Goal: Information Seeking & Learning: Learn about a topic

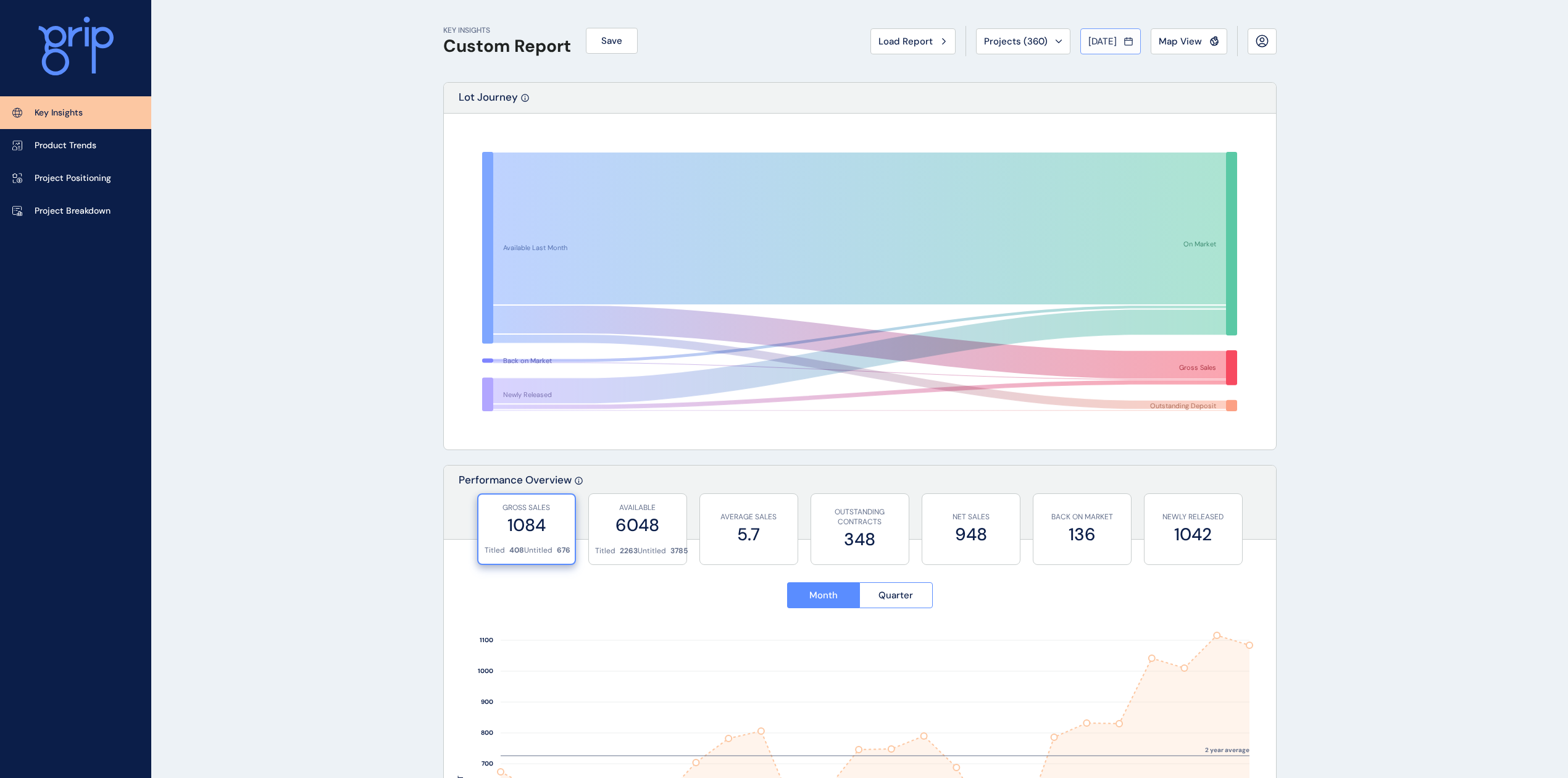
click at [1111, 45] on span "Aug 2025" at bounding box center [1102, 41] width 29 height 12
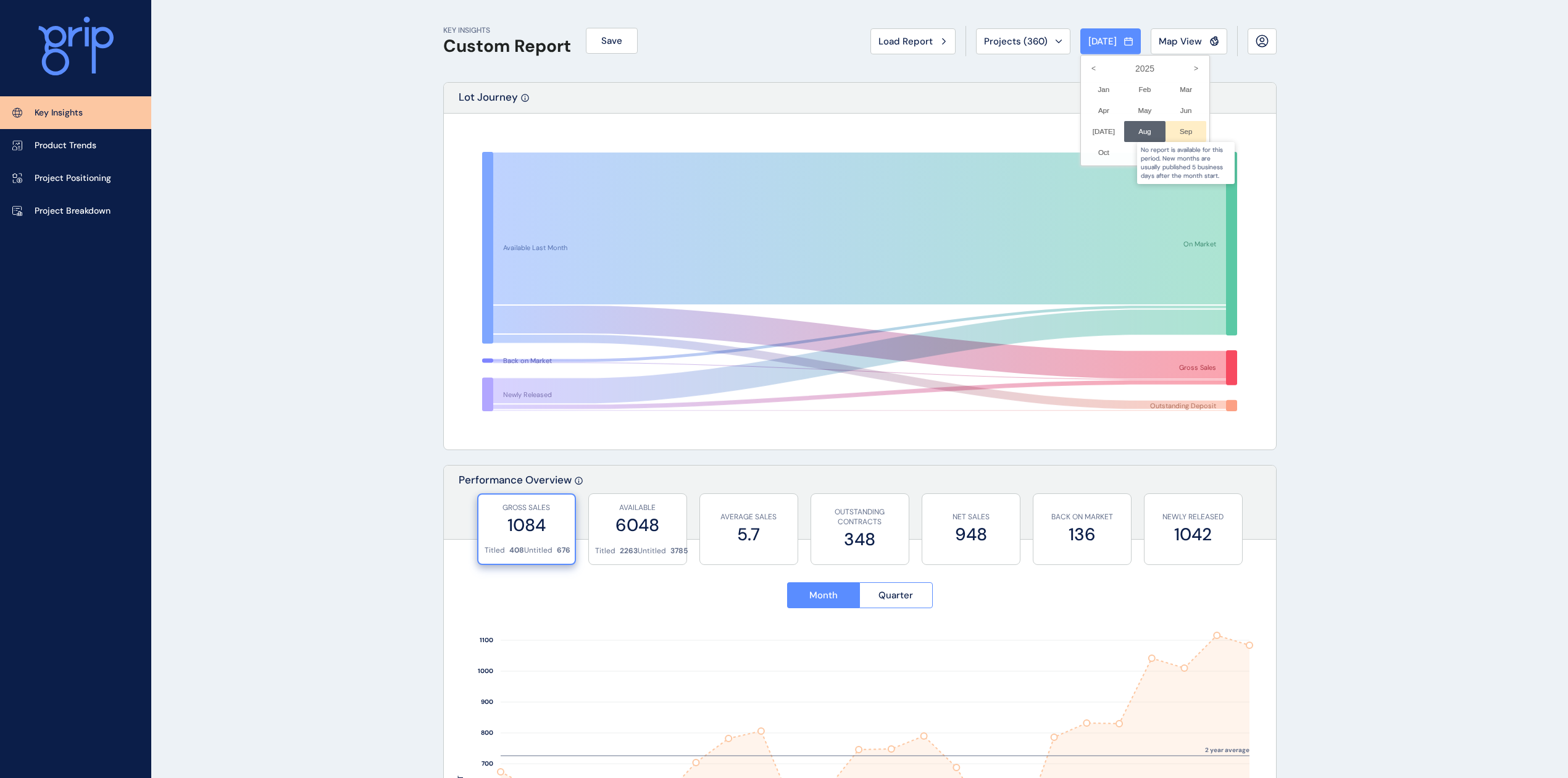
click at [1165, 137] on div at bounding box center [1186, 131] width 42 height 21
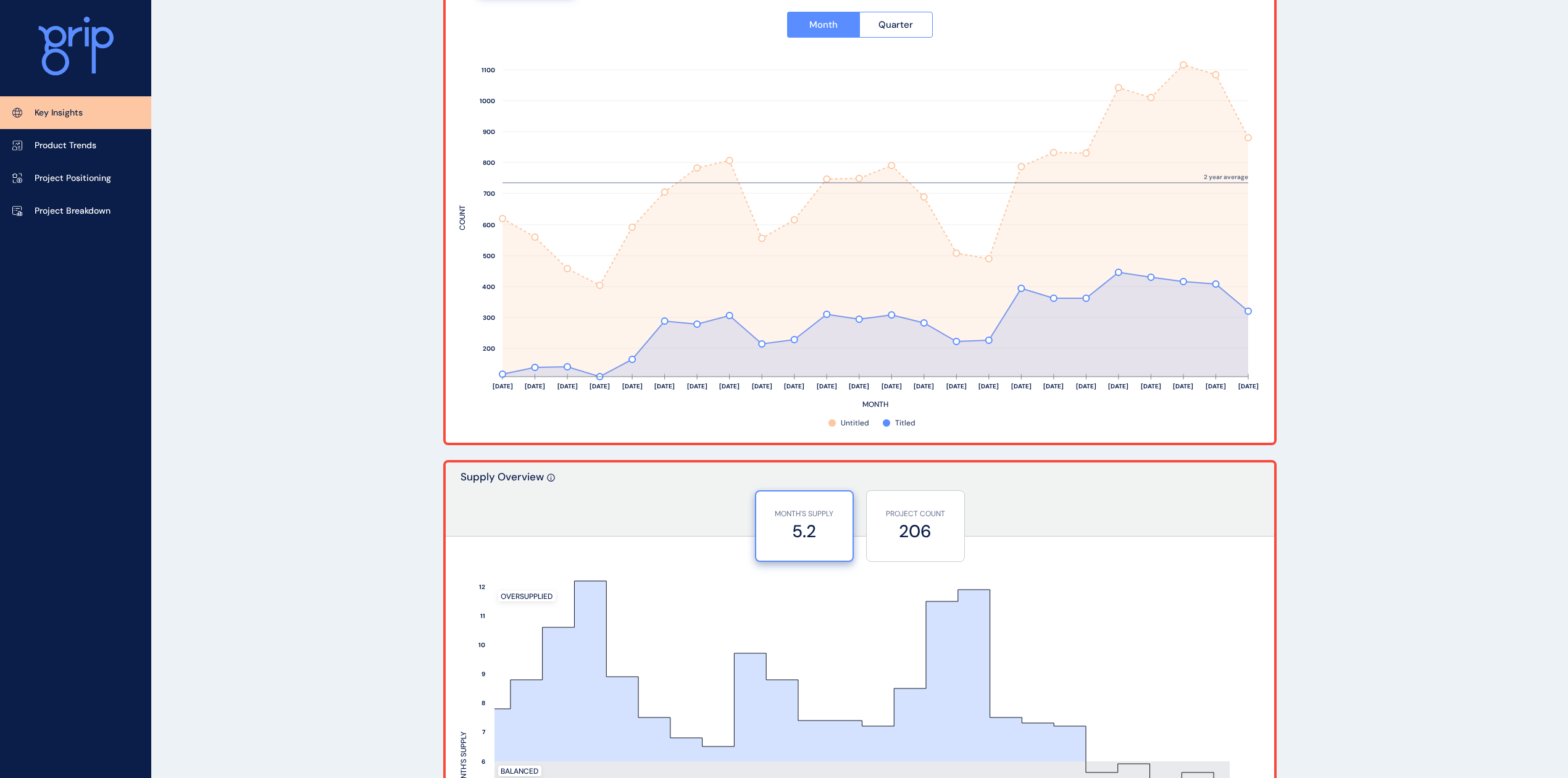
scroll to position [658, 0]
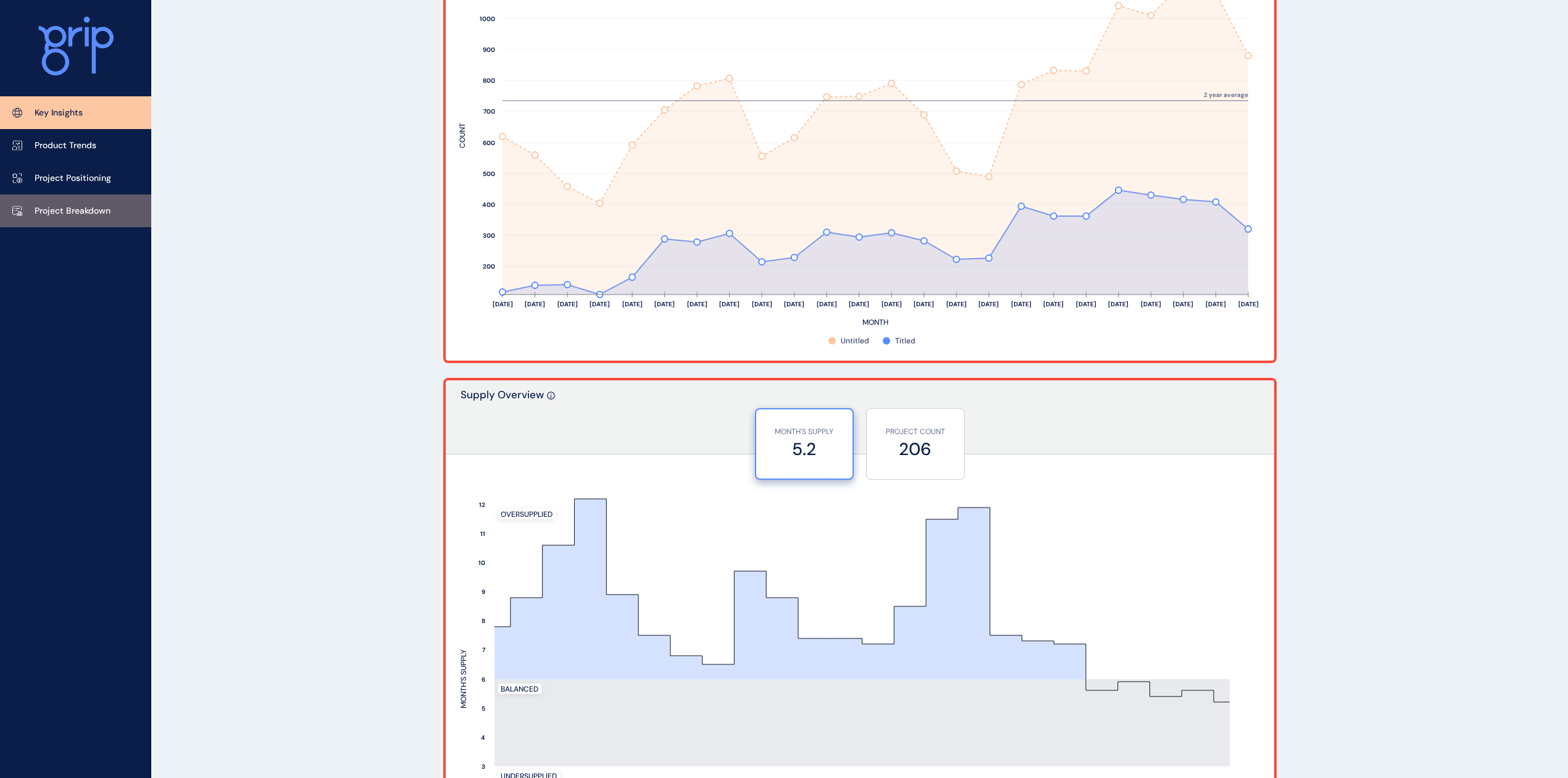
click at [97, 208] on p "Project Breakdown" at bounding box center [72, 211] width 76 height 12
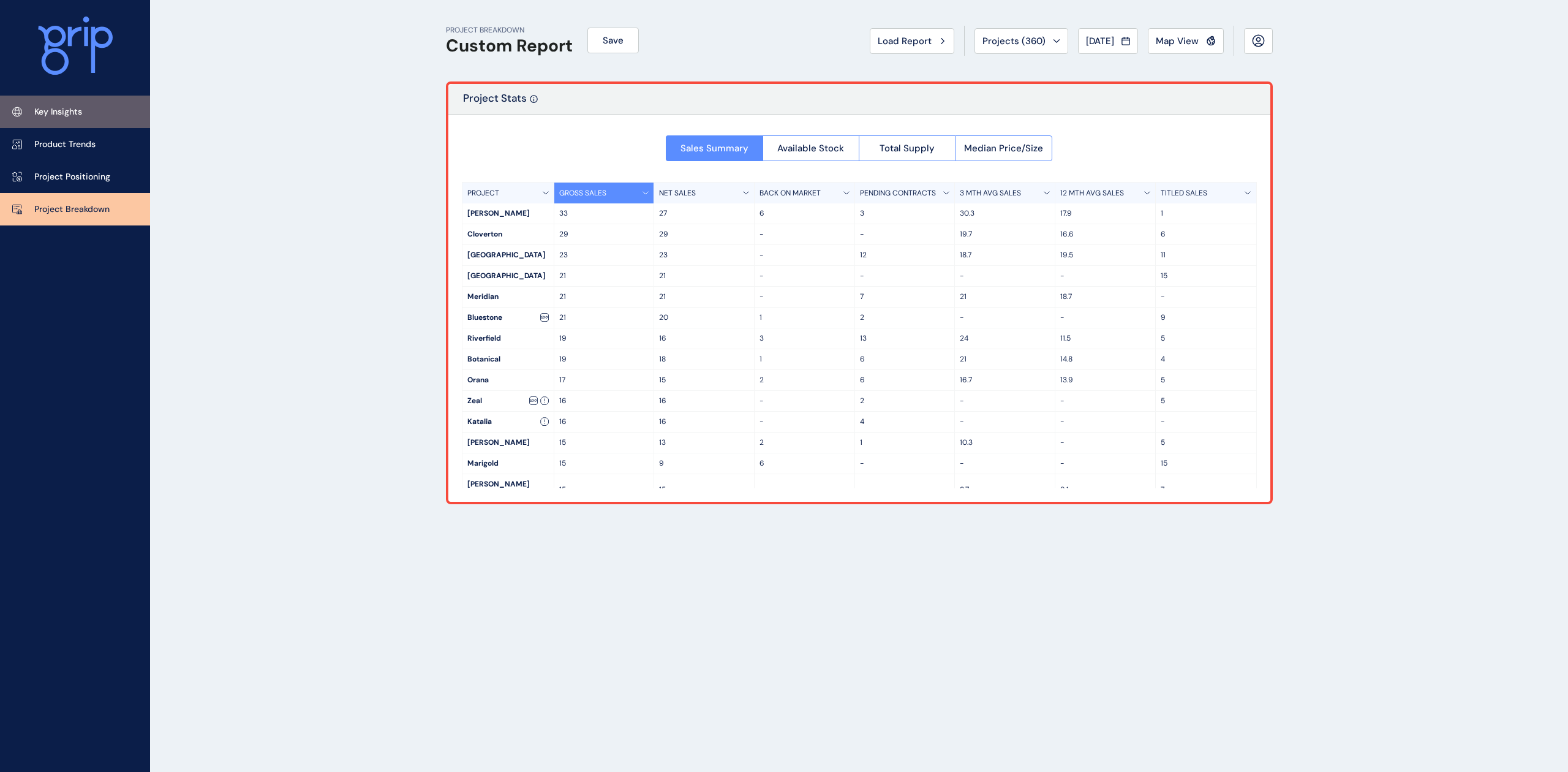
click at [54, 111] on p "Key Insights" at bounding box center [58, 112] width 48 height 12
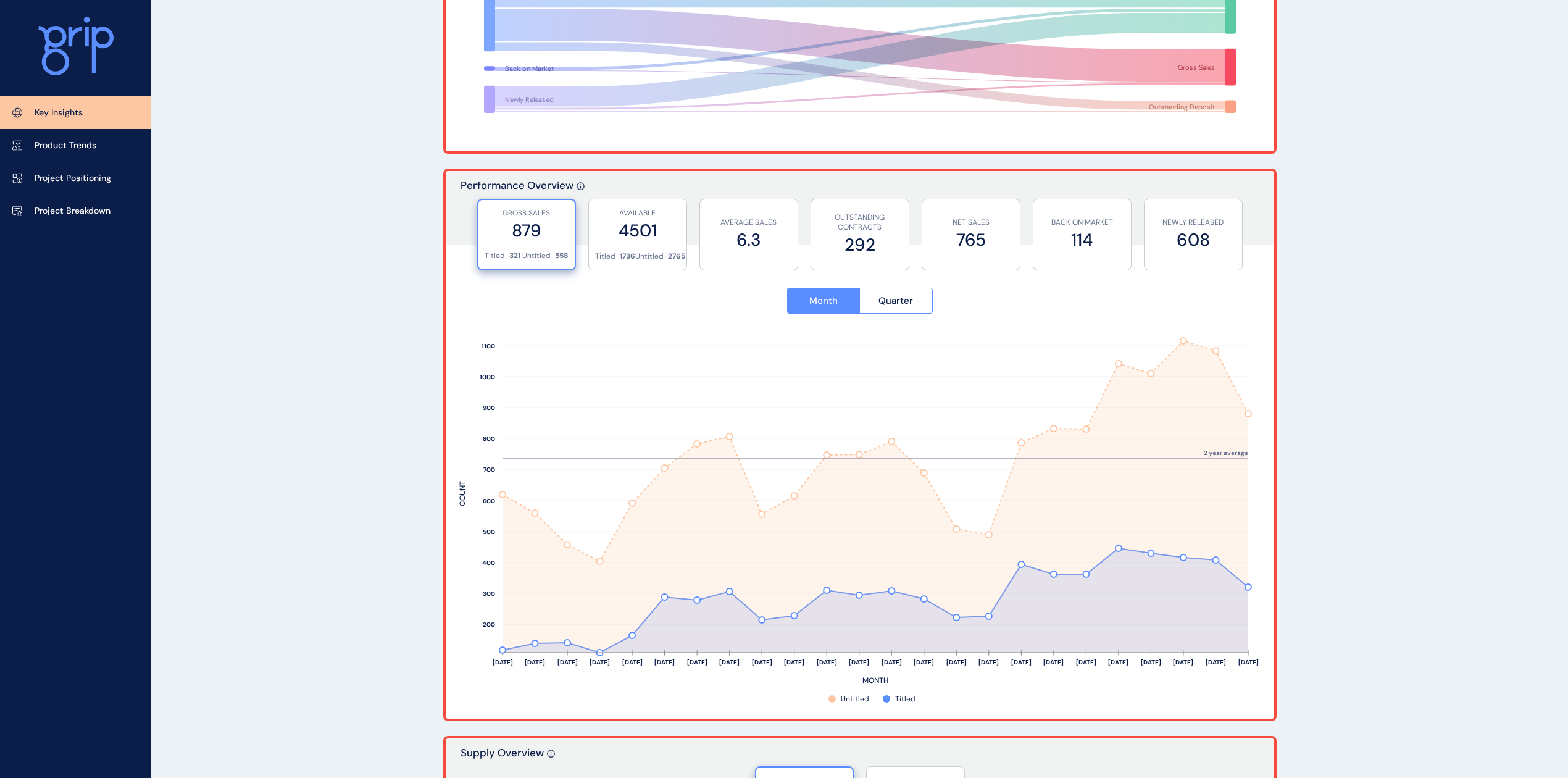
scroll to position [329, 0]
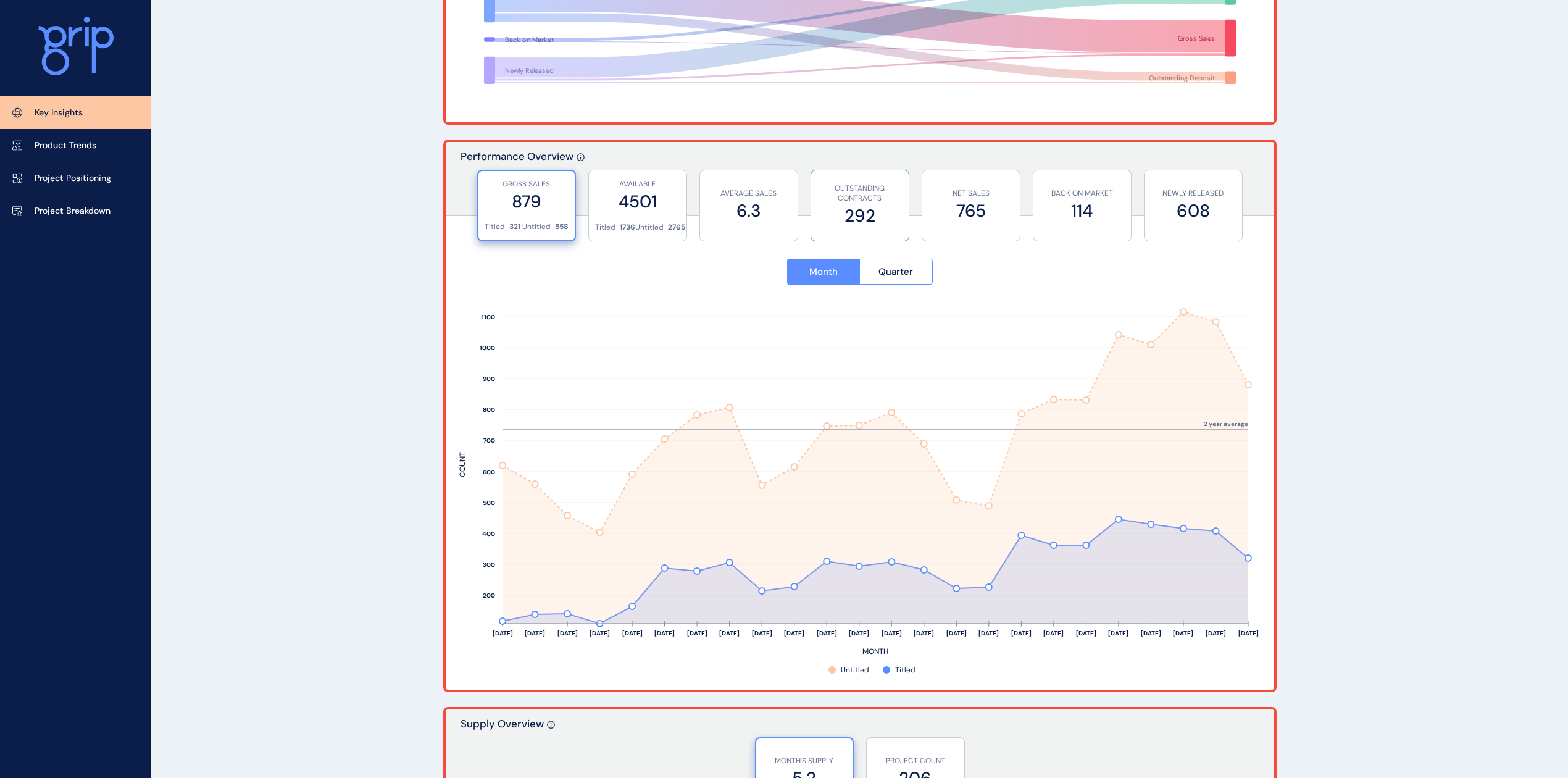
click at [852, 216] on label "292" at bounding box center [860, 215] width 85 height 24
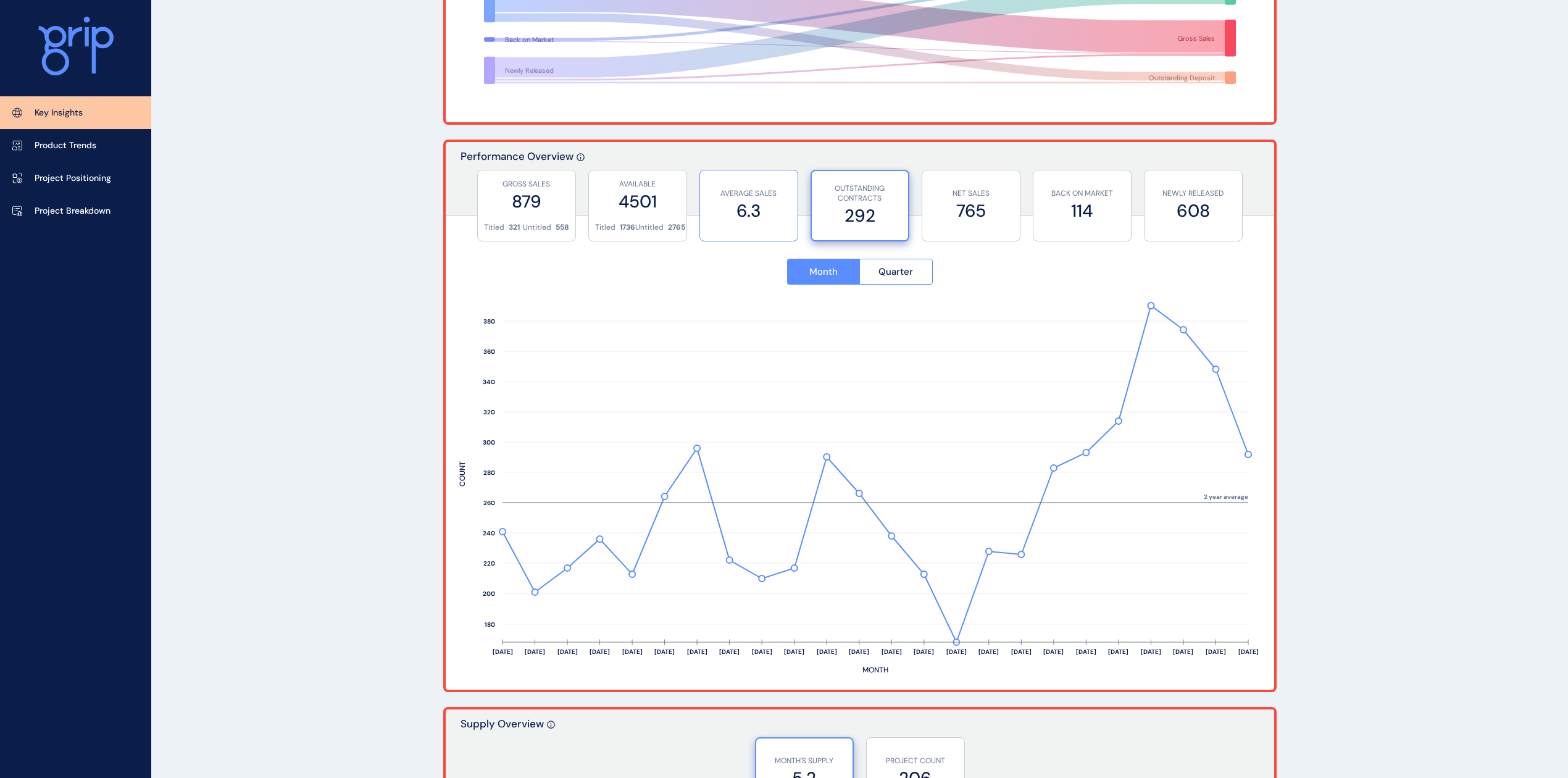
click at [753, 215] on label "6.3" at bounding box center [748, 210] width 85 height 24
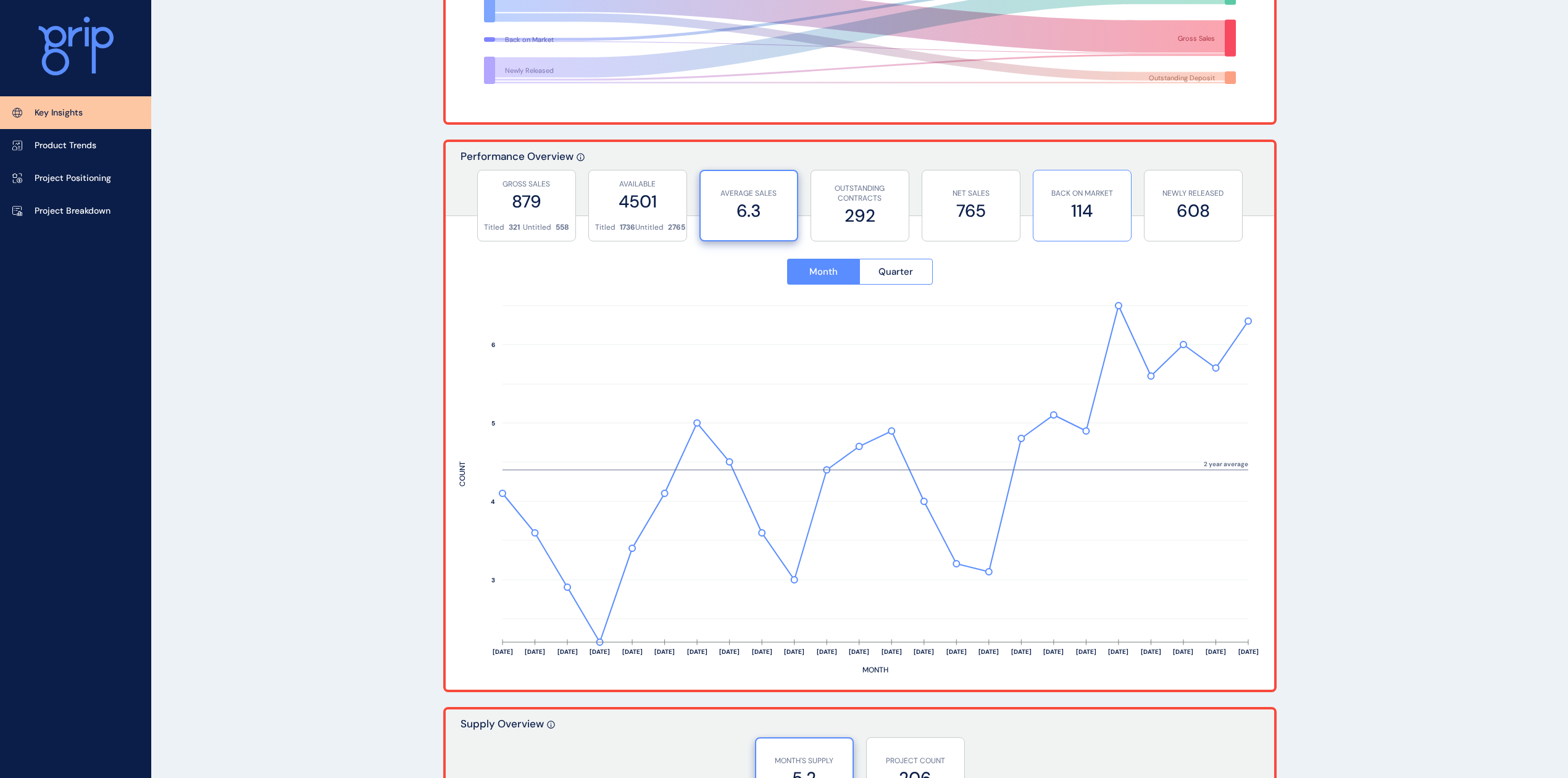
click at [1094, 215] on label "114" at bounding box center [1081, 210] width 85 height 24
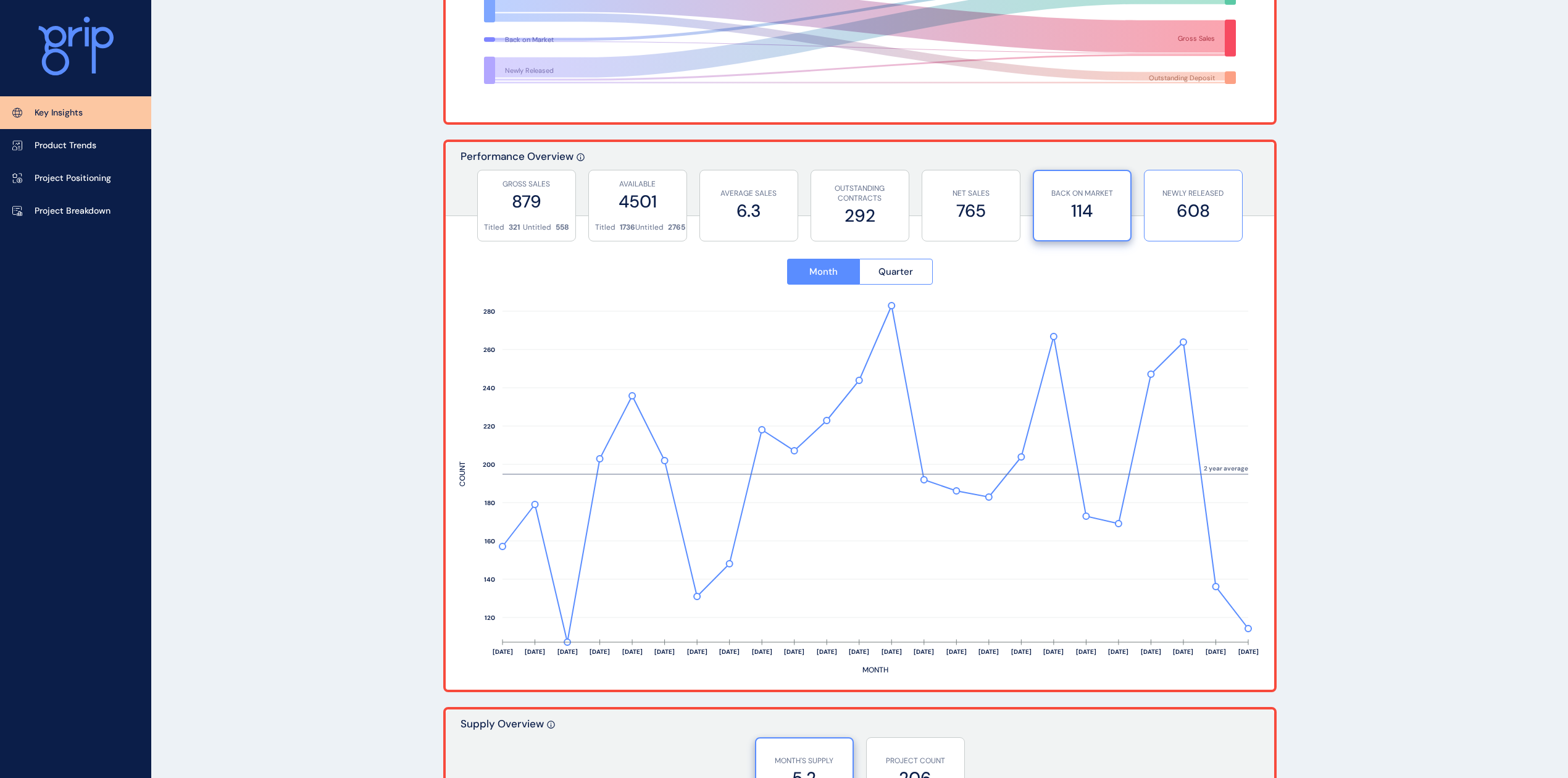
click at [1194, 216] on label "608" at bounding box center [1192, 210] width 85 height 24
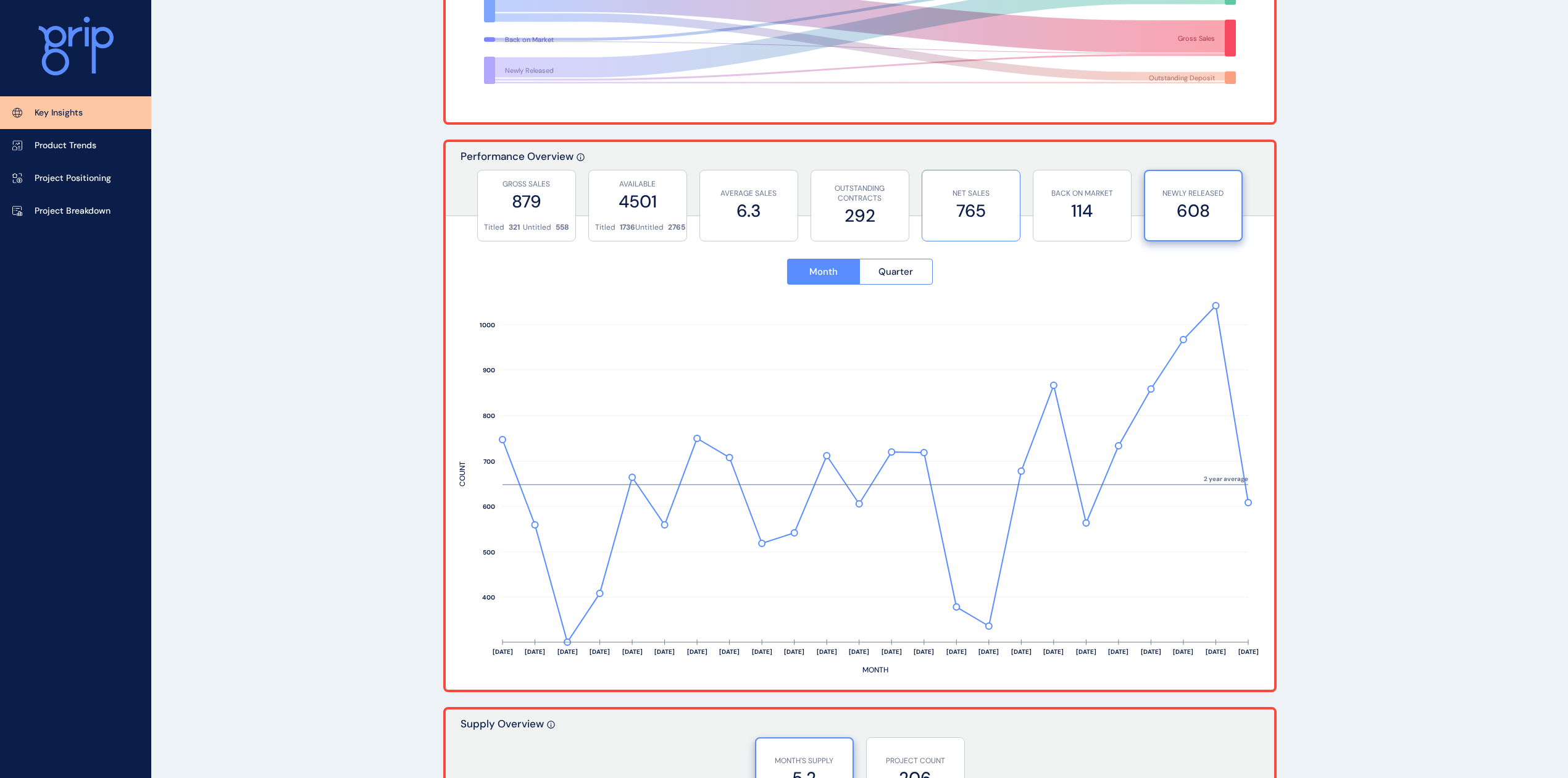
click at [976, 219] on label "765" at bounding box center [971, 210] width 85 height 24
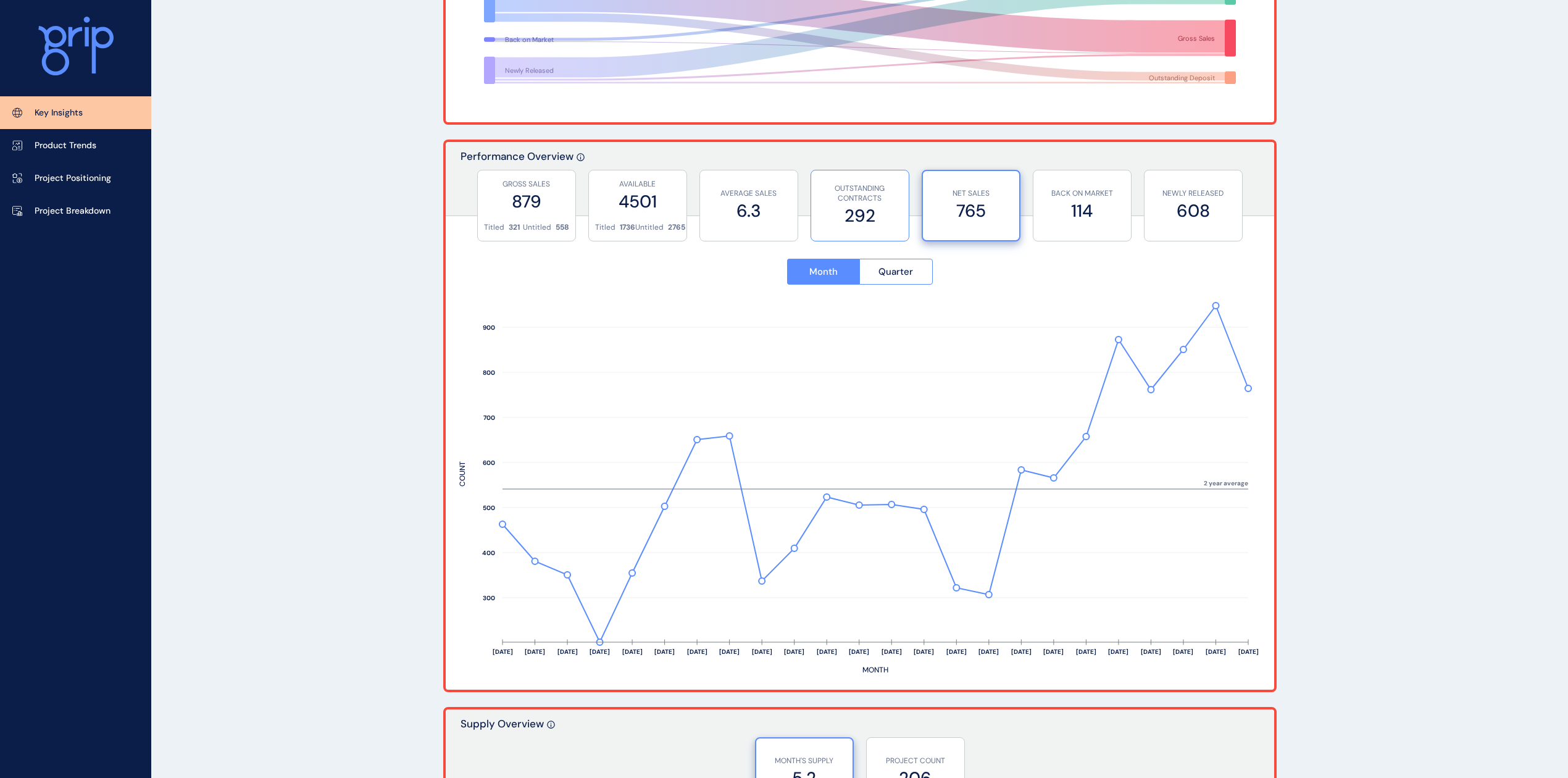
click at [865, 210] on label "292" at bounding box center [860, 215] width 85 height 24
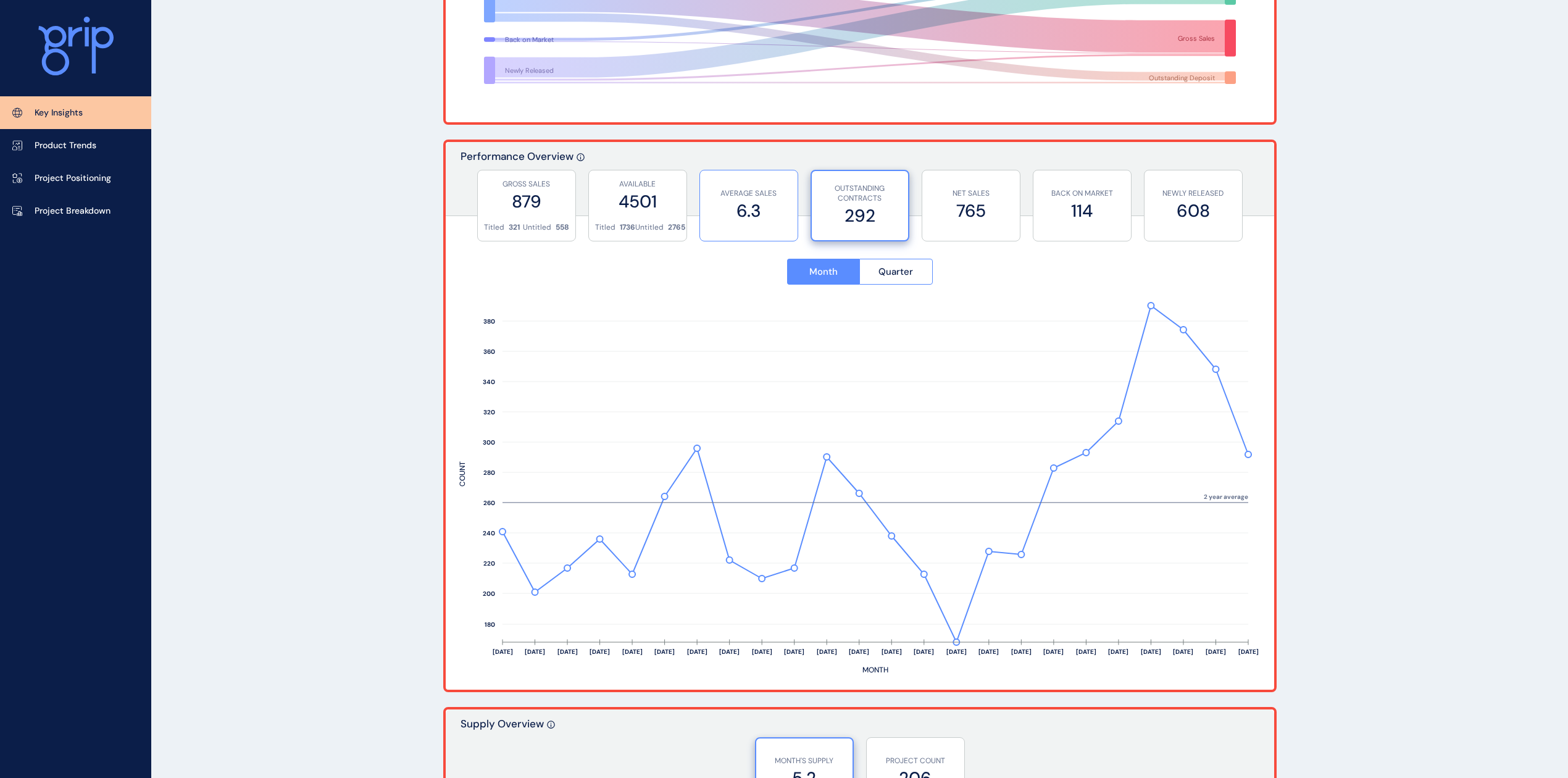
click at [762, 210] on label "6.3" at bounding box center [748, 210] width 85 height 24
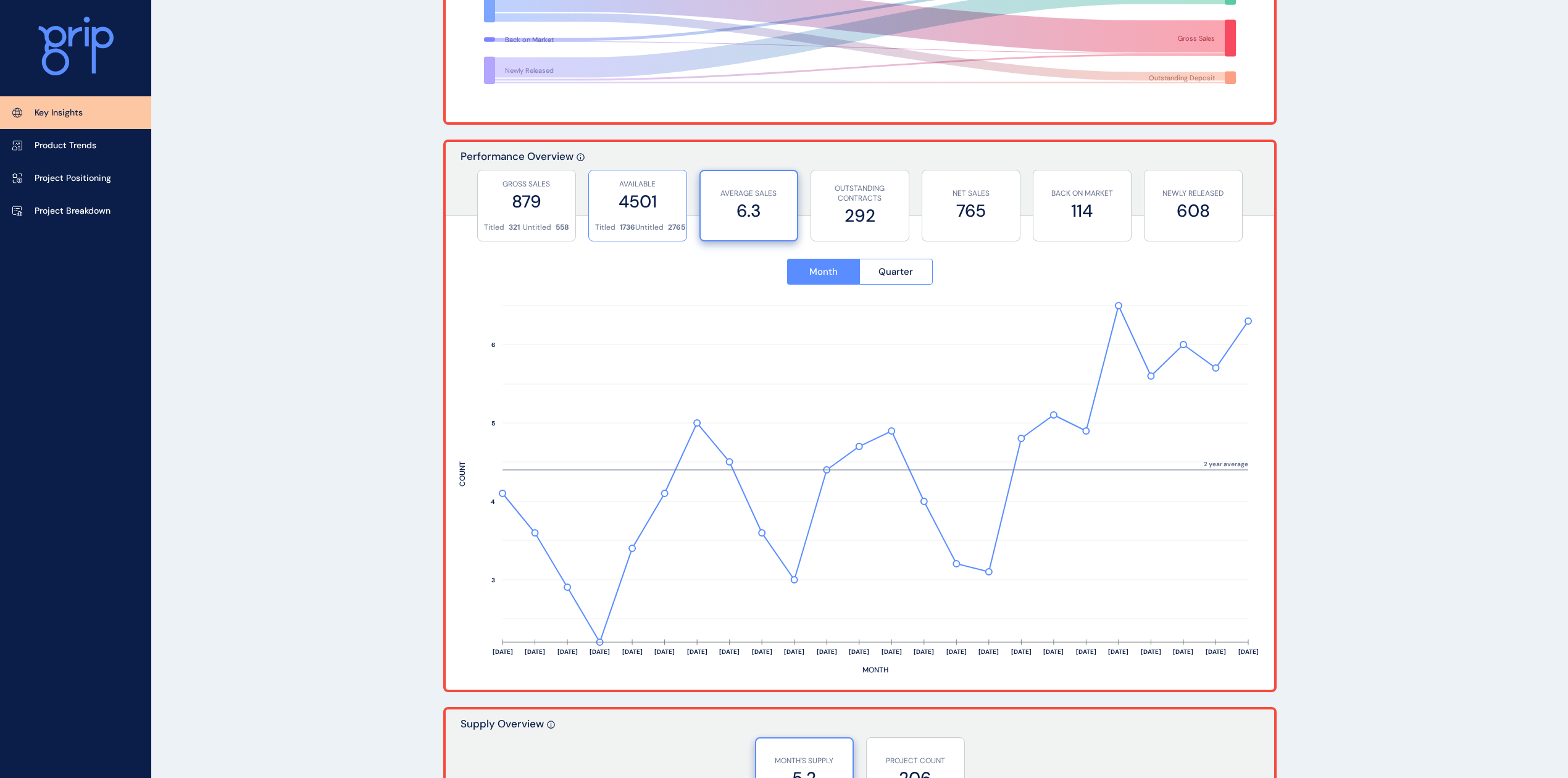
click at [638, 212] on label "4501" at bounding box center [637, 201] width 85 height 24
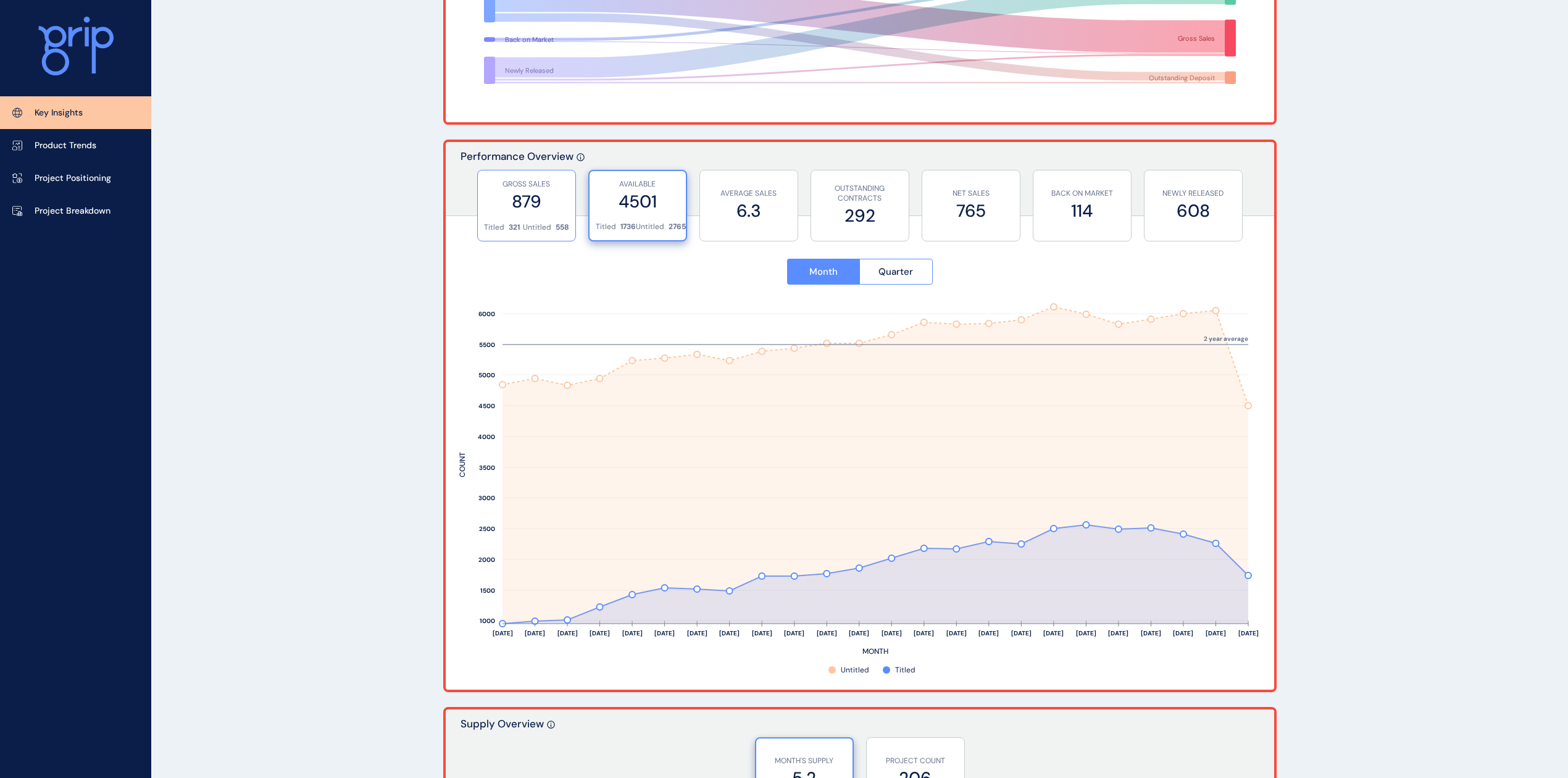
click at [521, 218] on div "GROSS SALES 879" at bounding box center [526, 197] width 85 height 52
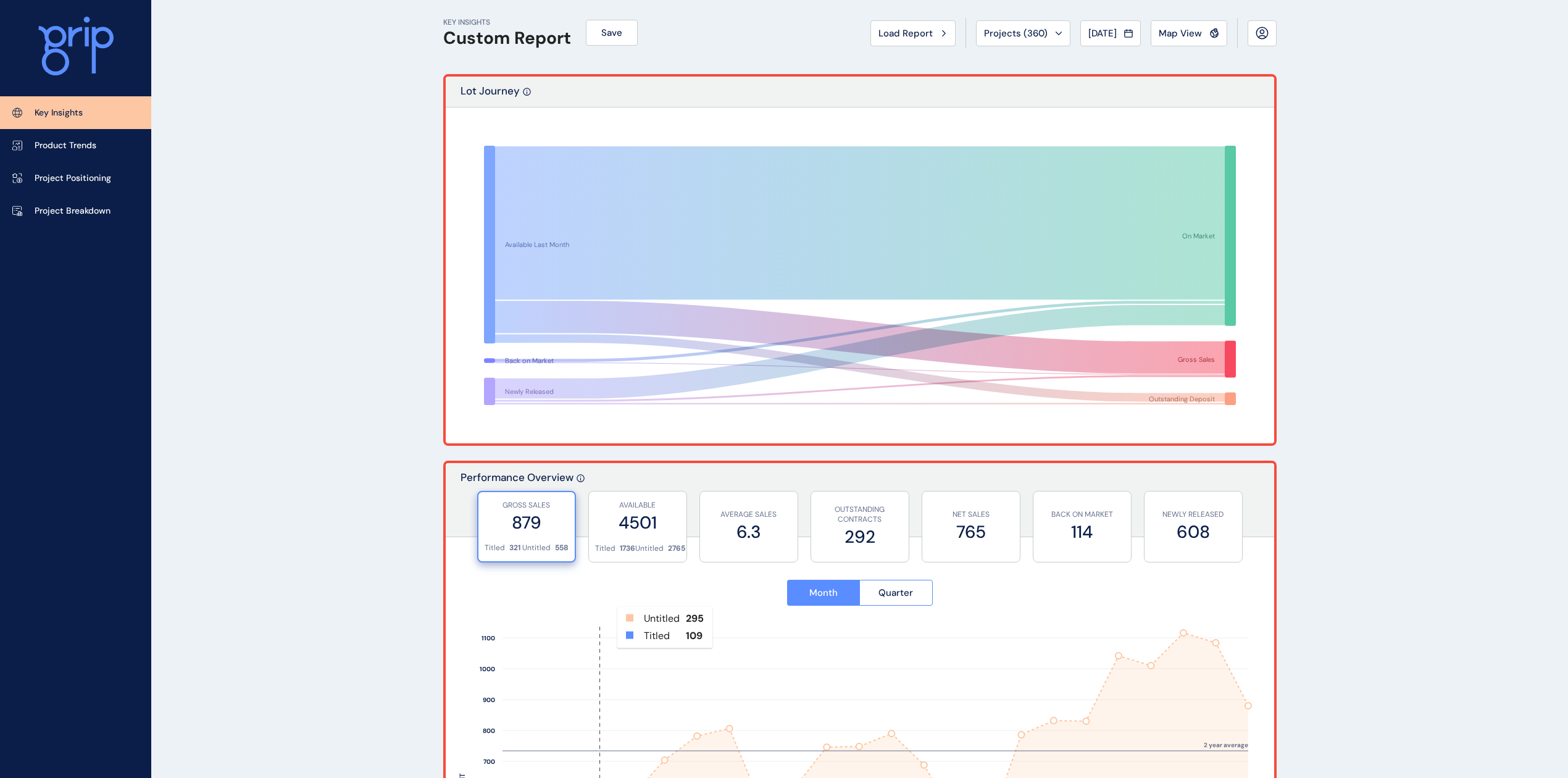
scroll to position [0, 0]
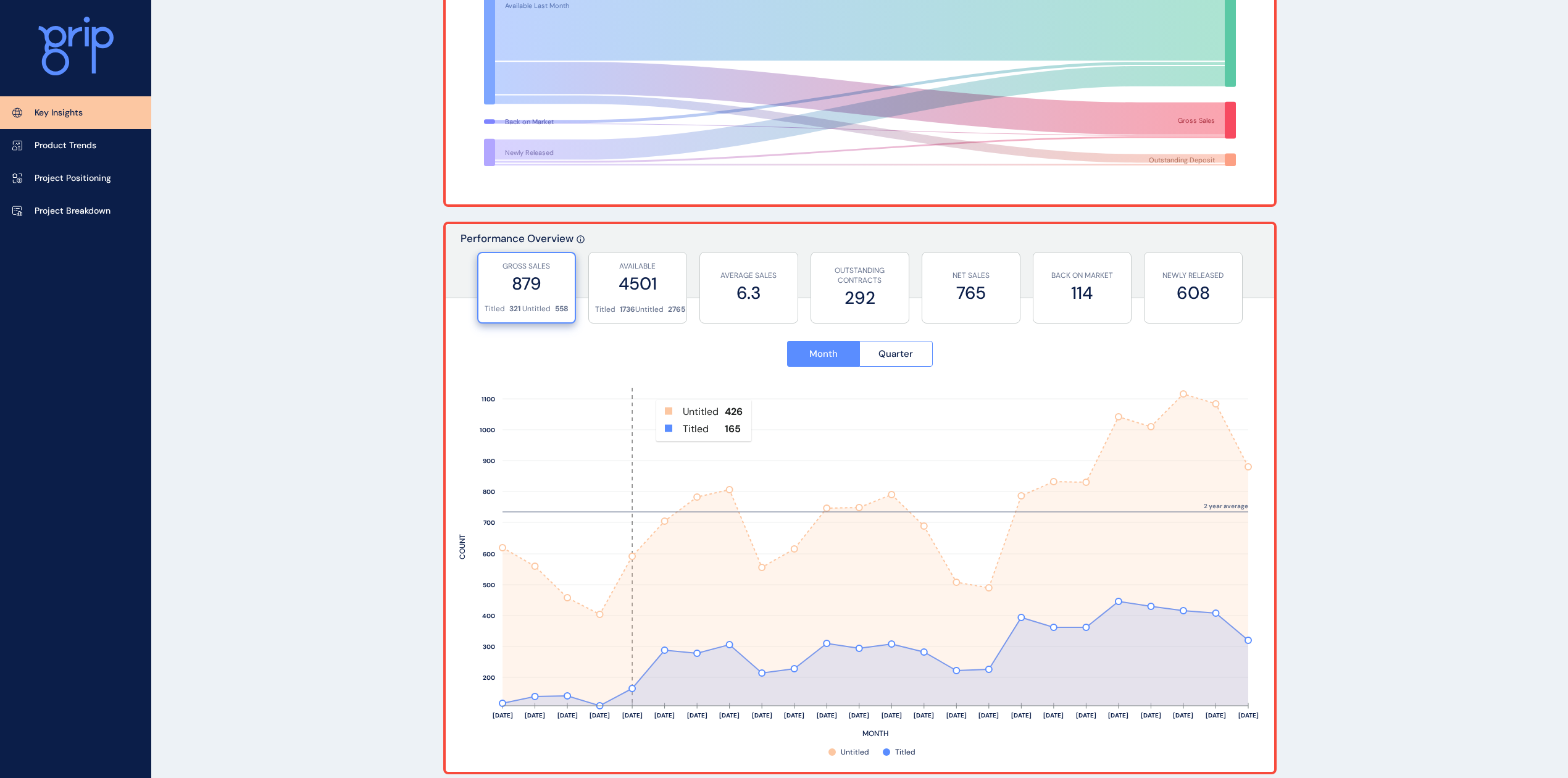
scroll to position [329, 0]
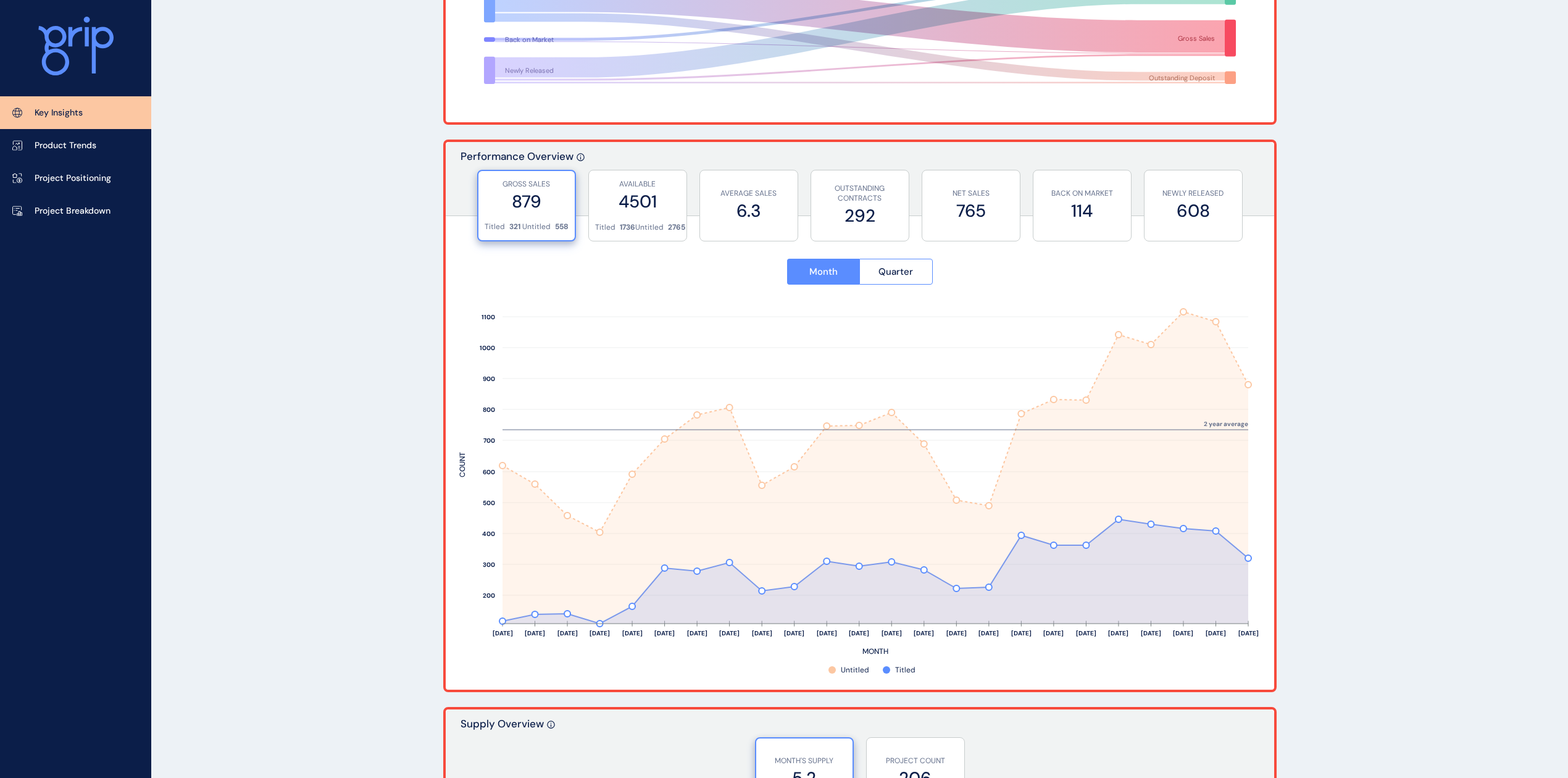
click at [919, 286] on div "Month Quarter" at bounding box center [860, 273] width 801 height 55
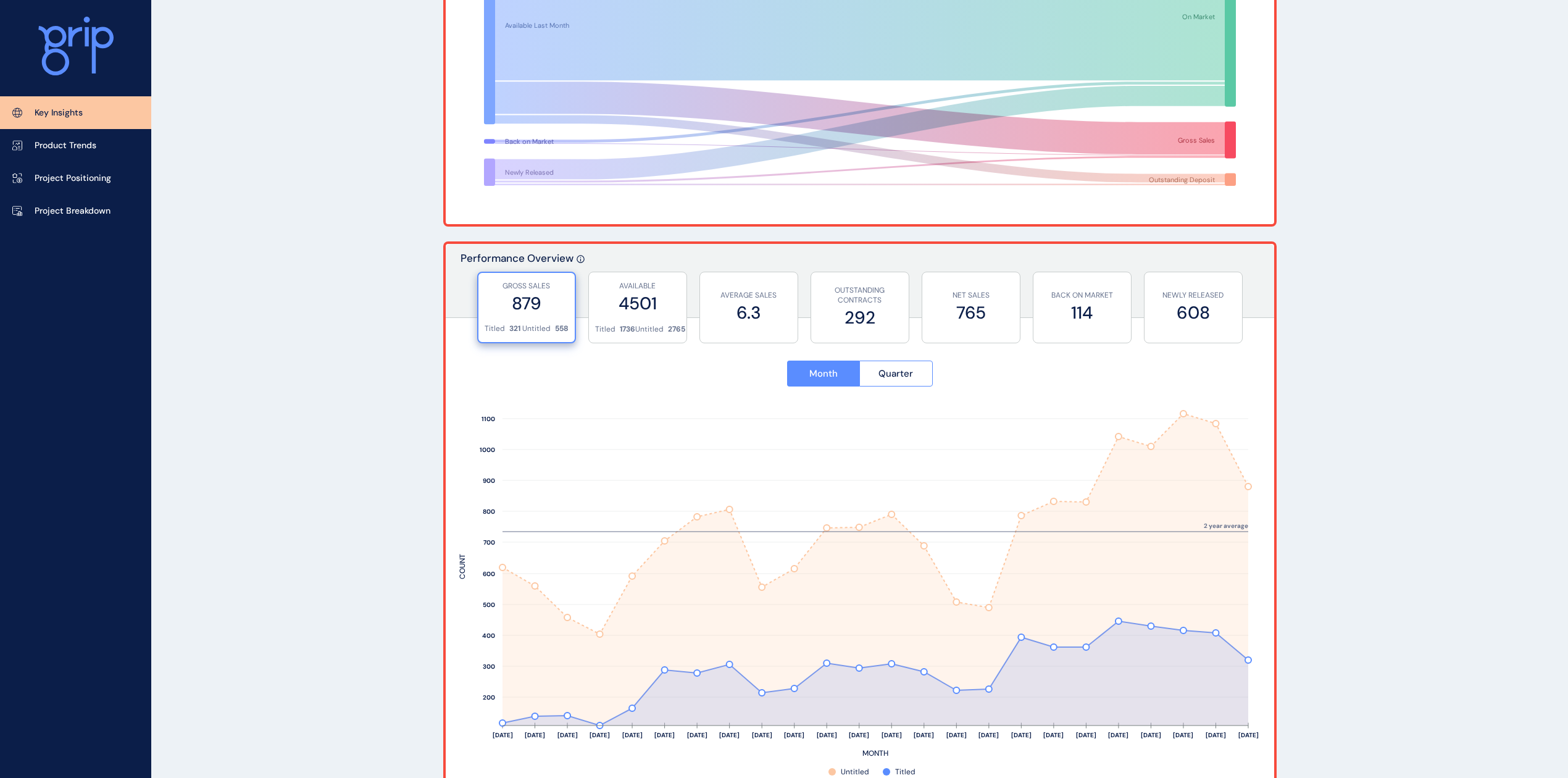
scroll to position [0, 0]
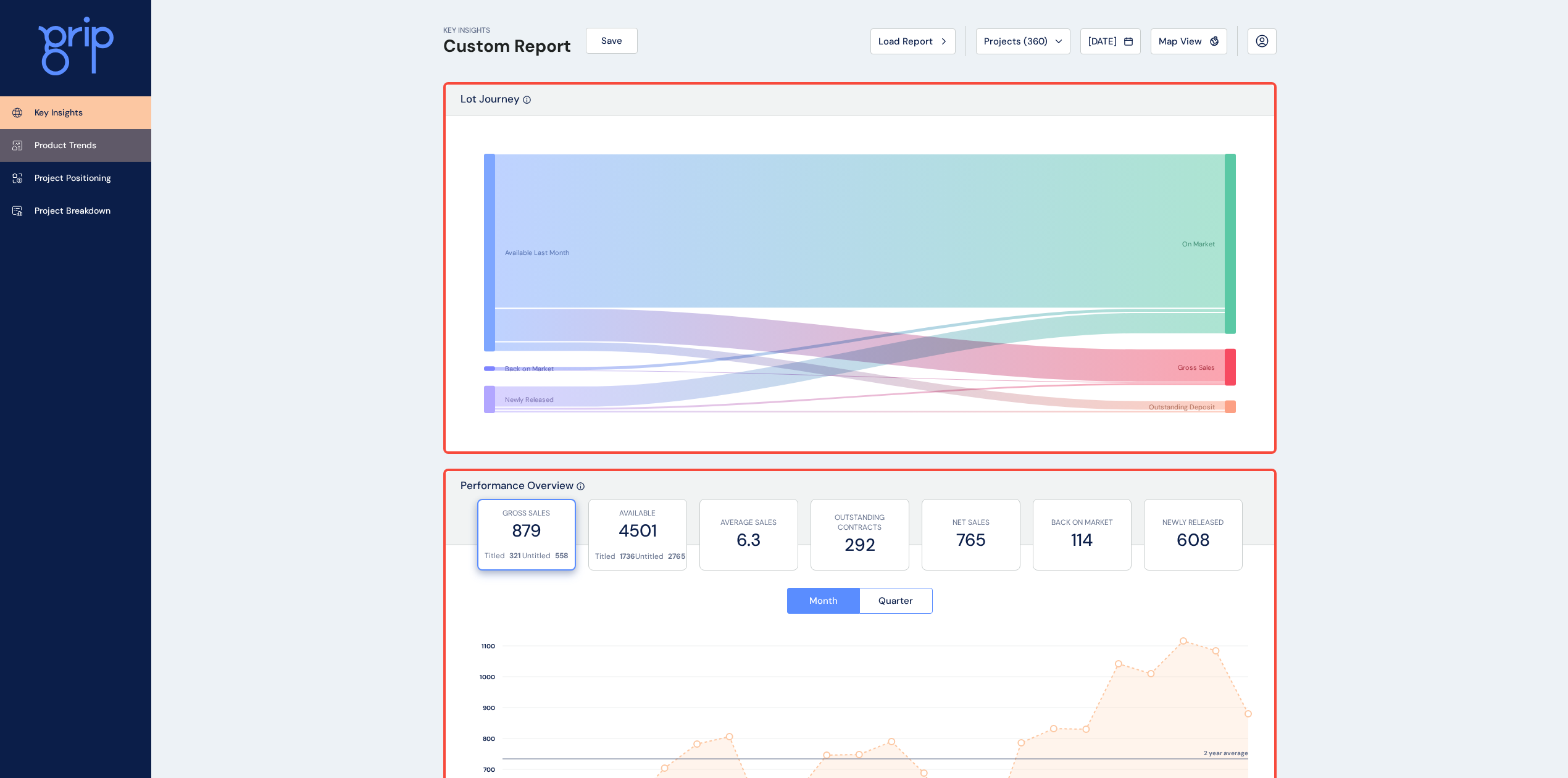
click at [57, 152] on link "Product Trends" at bounding box center [75, 145] width 151 height 32
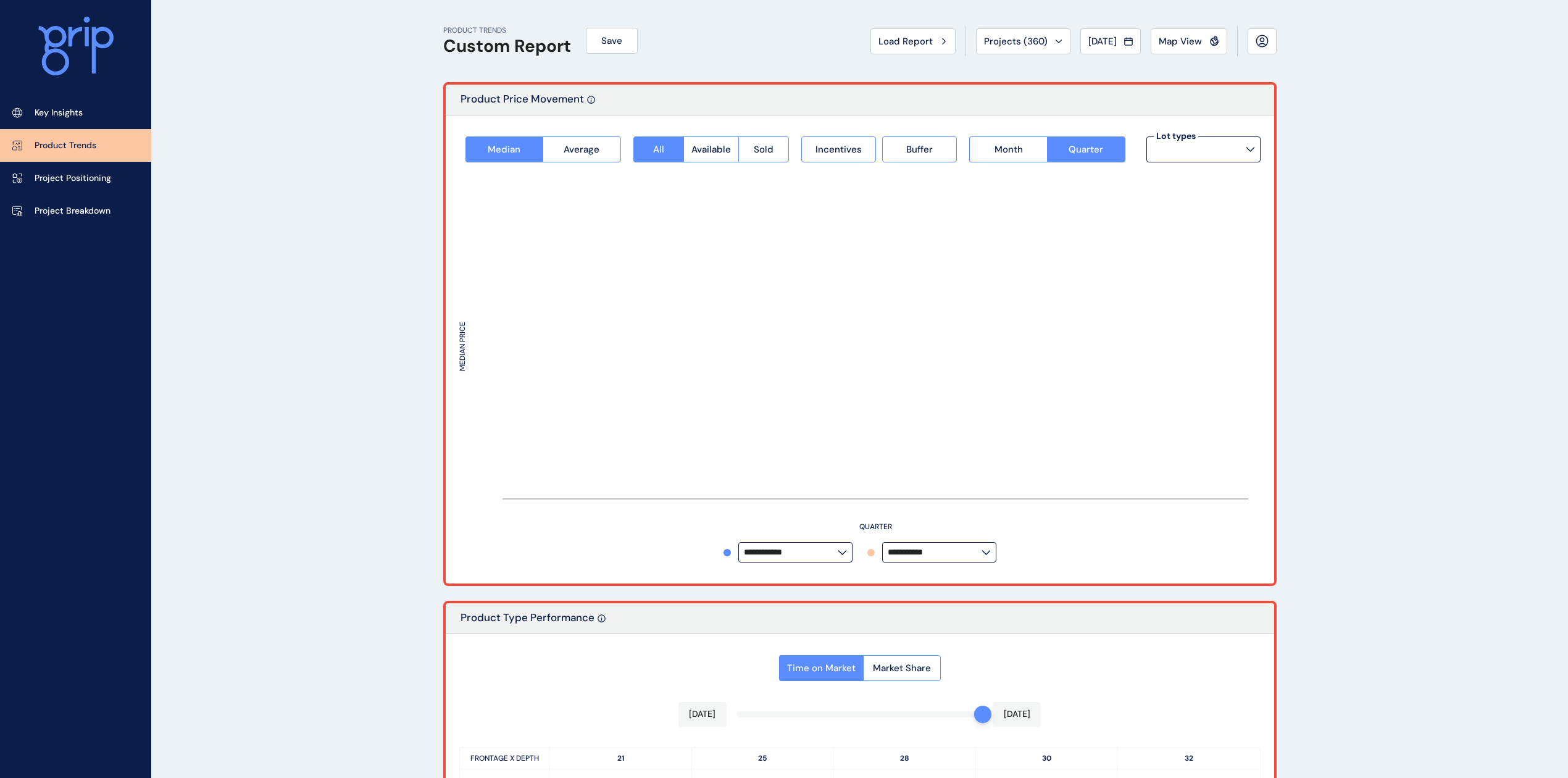
type input "**********"
